Goal: Information Seeking & Learning: Learn about a topic

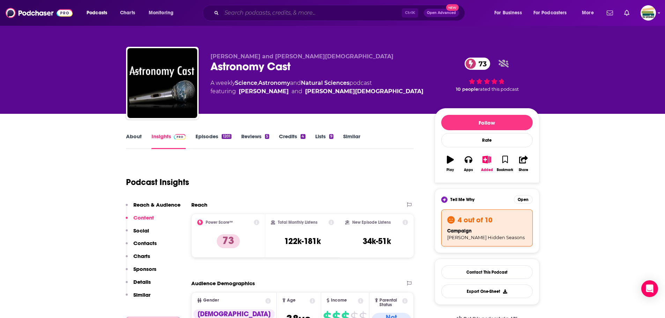
click at [256, 14] on input "Search podcasts, credits, & more..." at bounding box center [312, 12] width 180 height 11
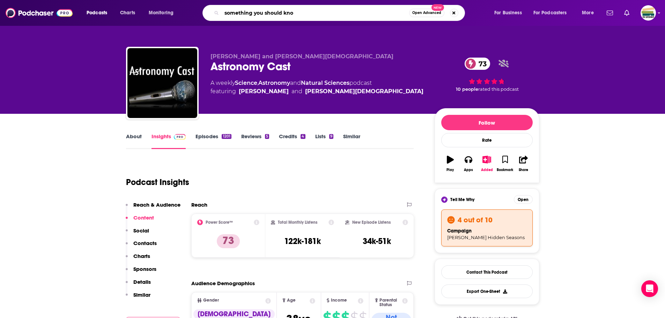
type input "something you should know"
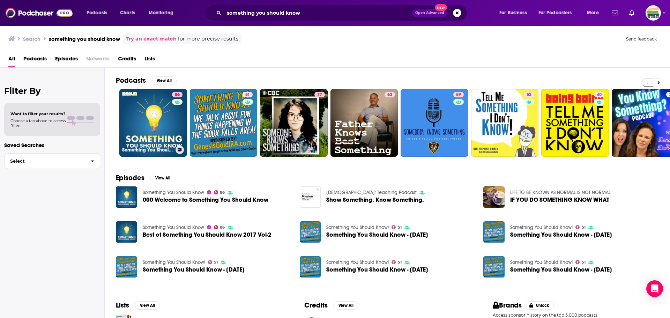
click at [148, 144] on link "86 Something You Should Know" at bounding box center [153, 123] width 68 height 68
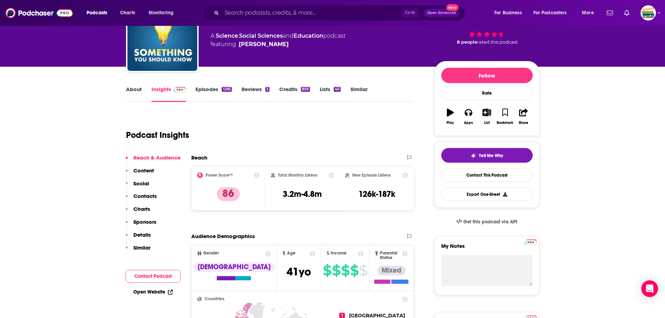
scroll to position [35, 0]
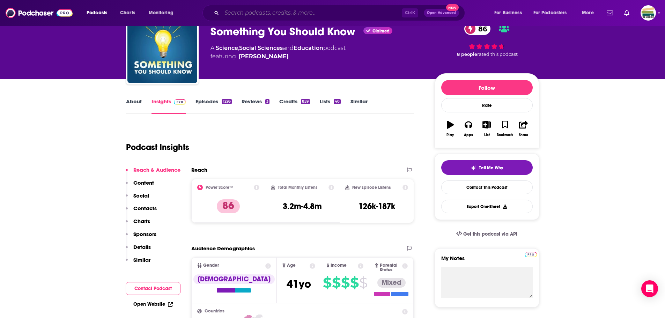
click at [235, 15] on input "Search podcasts, credits, & more..." at bounding box center [312, 12] width 180 height 11
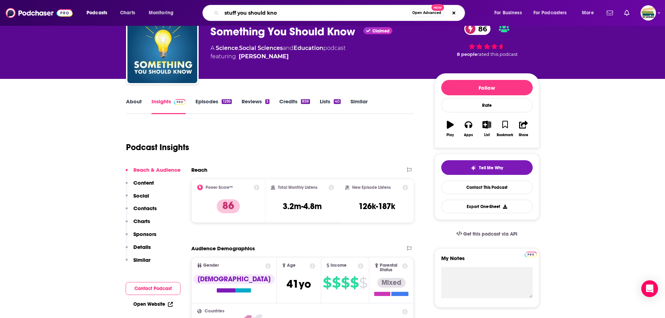
type input "stuff you should know"
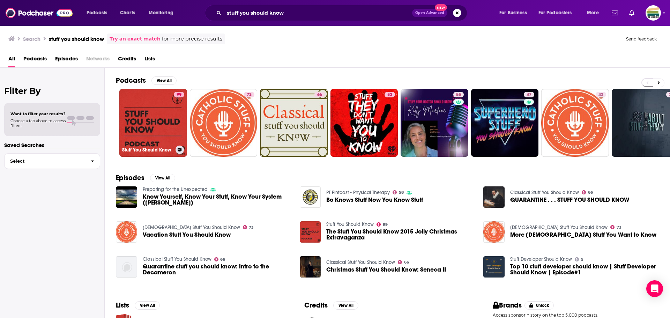
click at [155, 129] on link "99 Stuff You Should Know" at bounding box center [153, 123] width 68 height 68
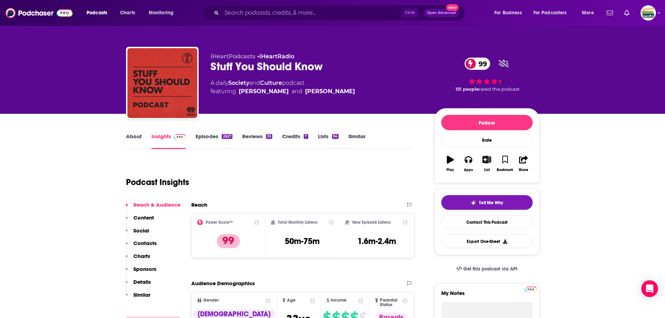
click at [199, 138] on link "Episodes 2627" at bounding box center [214, 141] width 37 height 16
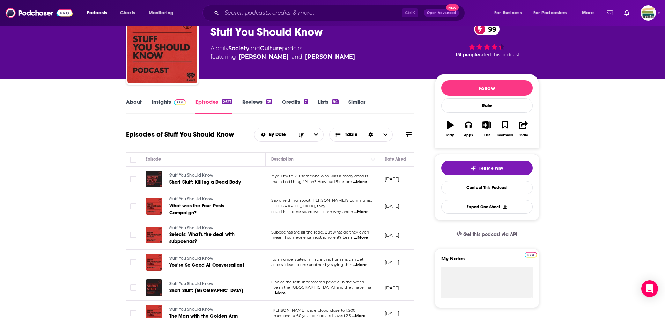
scroll to position [35, 0]
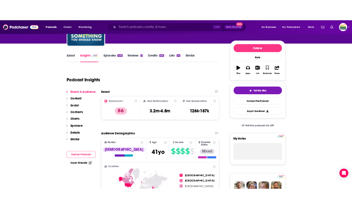
scroll to position [94, 0]
